Goal: Information Seeking & Learning: Learn about a topic

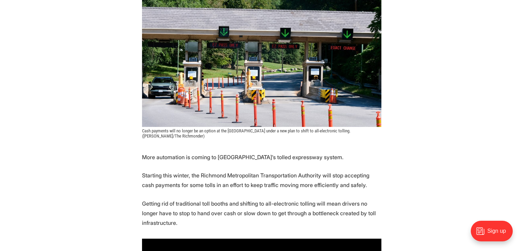
scroll to position [275, 0]
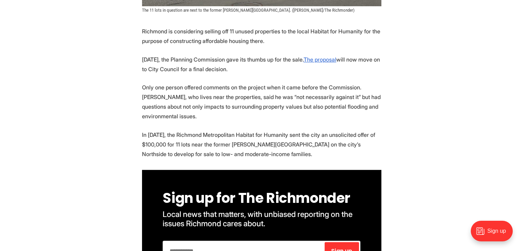
scroll to position [344, 0]
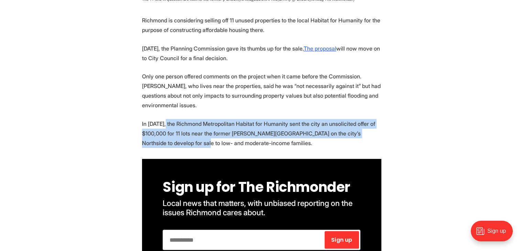
drag, startPoint x: 164, startPoint y: 106, endPoint x: 191, endPoint y: 127, distance: 34.6
click at [191, 127] on p "In April 2024, the Richmond Metropolitan Habitat for Humanity sent the city an …" at bounding box center [261, 133] width 239 height 29
click at [192, 127] on p "In April 2024, the Richmond Metropolitan Habitat for Humanity sent the city an …" at bounding box center [261, 133] width 239 height 29
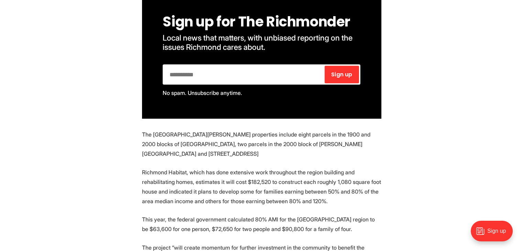
scroll to position [516, 0]
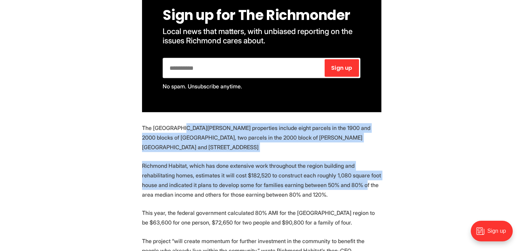
drag, startPoint x: 183, startPoint y: 115, endPoint x: 168, endPoint y: 177, distance: 64.1
click at [168, 177] on section "Richmond is considering selling off 11 unused properties to the local Habitat f…" at bounding box center [261, 208] width 523 height 728
click at [167, 175] on p "Richmond Habitat, which has done extensive work throughout the region building …" at bounding box center [261, 180] width 239 height 39
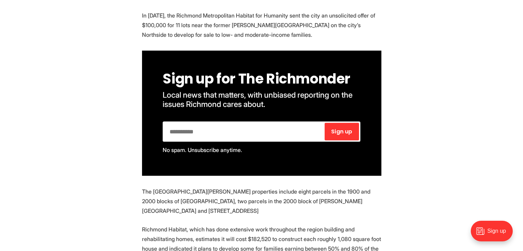
scroll to position [413, 0]
